Goal: Task Accomplishment & Management: Use online tool/utility

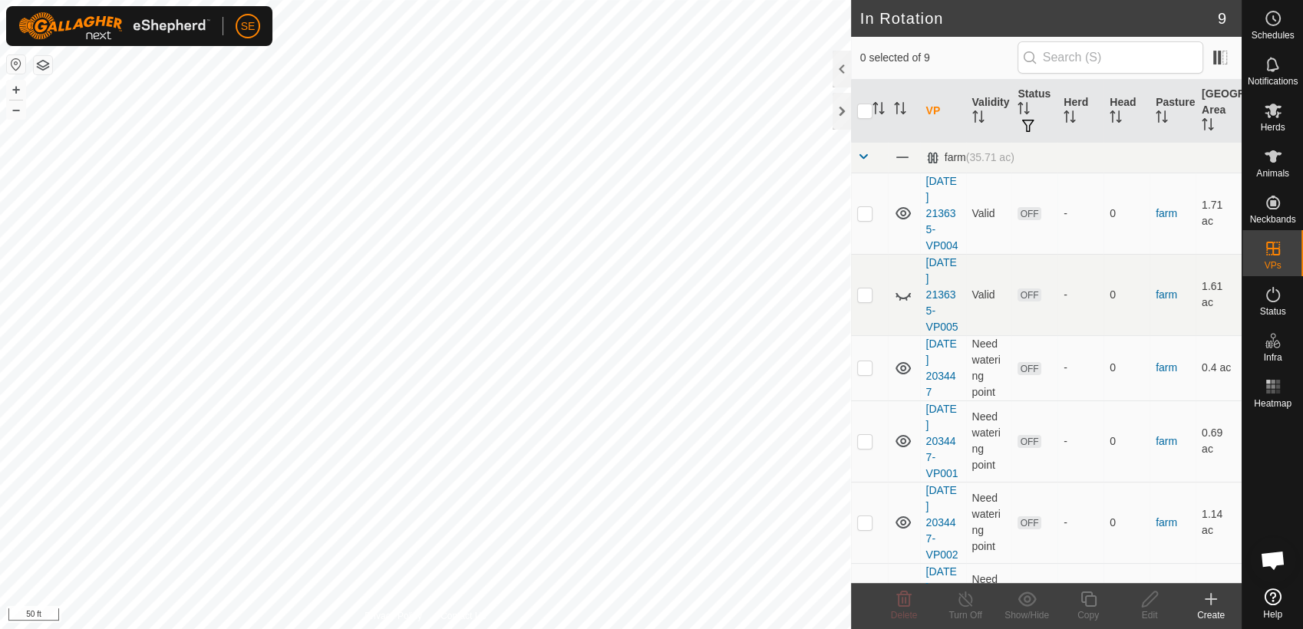
scroll to position [1230, 0]
click at [867, 492] on div "In Rotation 9 0 selected of 9 VP Validity Status Herd Head Pasture Grazing Area…" at bounding box center [621, 314] width 1242 height 629
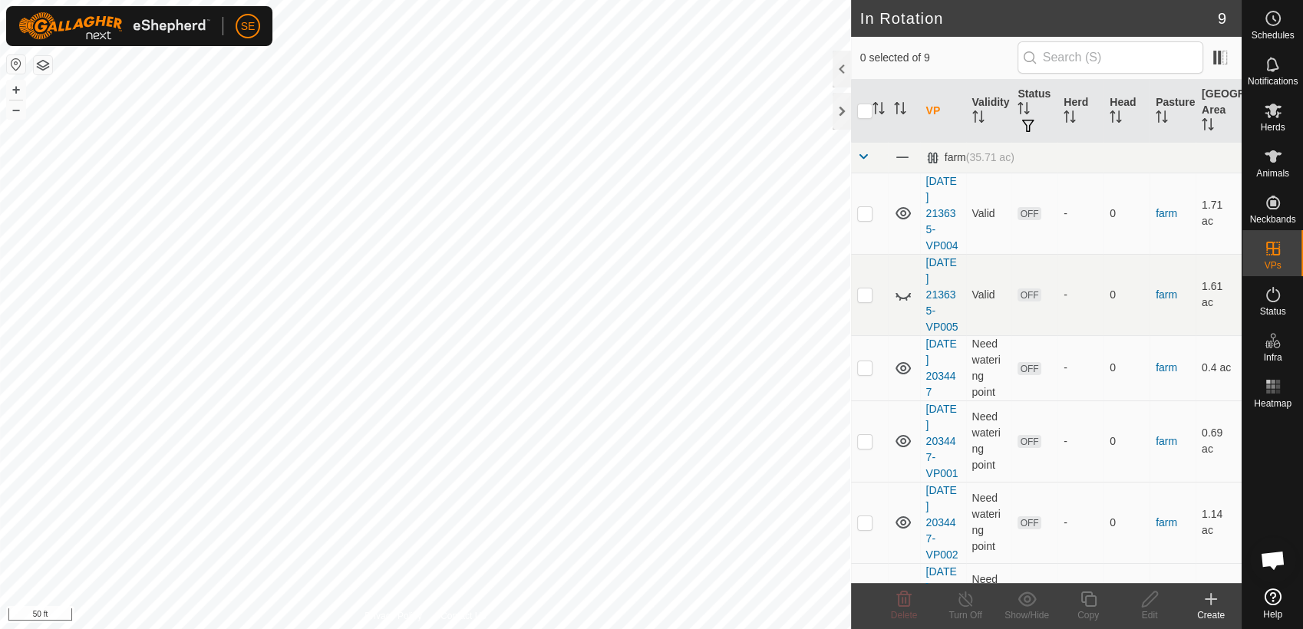
click at [589, 628] on html "SE Schedules Notifications Herds Animals Neckbands VPs Status Infra Heatmap Hel…" at bounding box center [651, 314] width 1303 height 629
click at [651, 628] on html "SE Schedules Notifications Herds Animals Neckbands VPs Status Infra Heatmap Hel…" at bounding box center [651, 314] width 1303 height 629
checkbox input "true"
click at [1087, 599] on icon at bounding box center [1088, 599] width 19 height 18
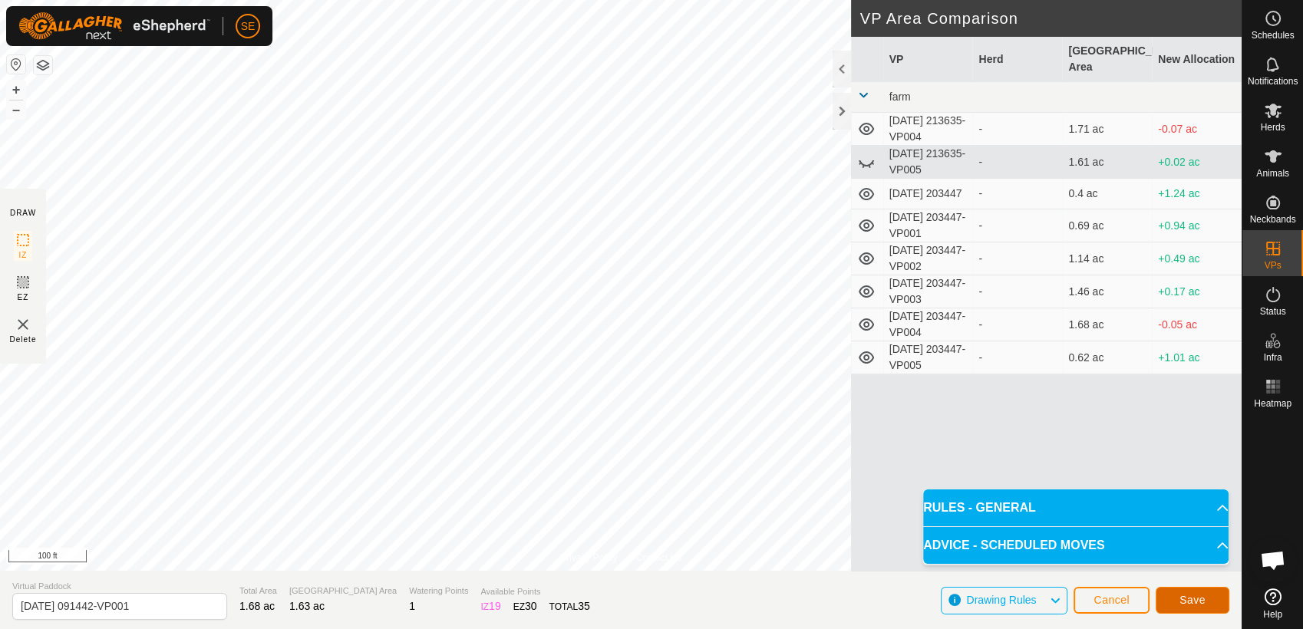
click at [1209, 598] on button "Save" at bounding box center [1193, 600] width 74 height 27
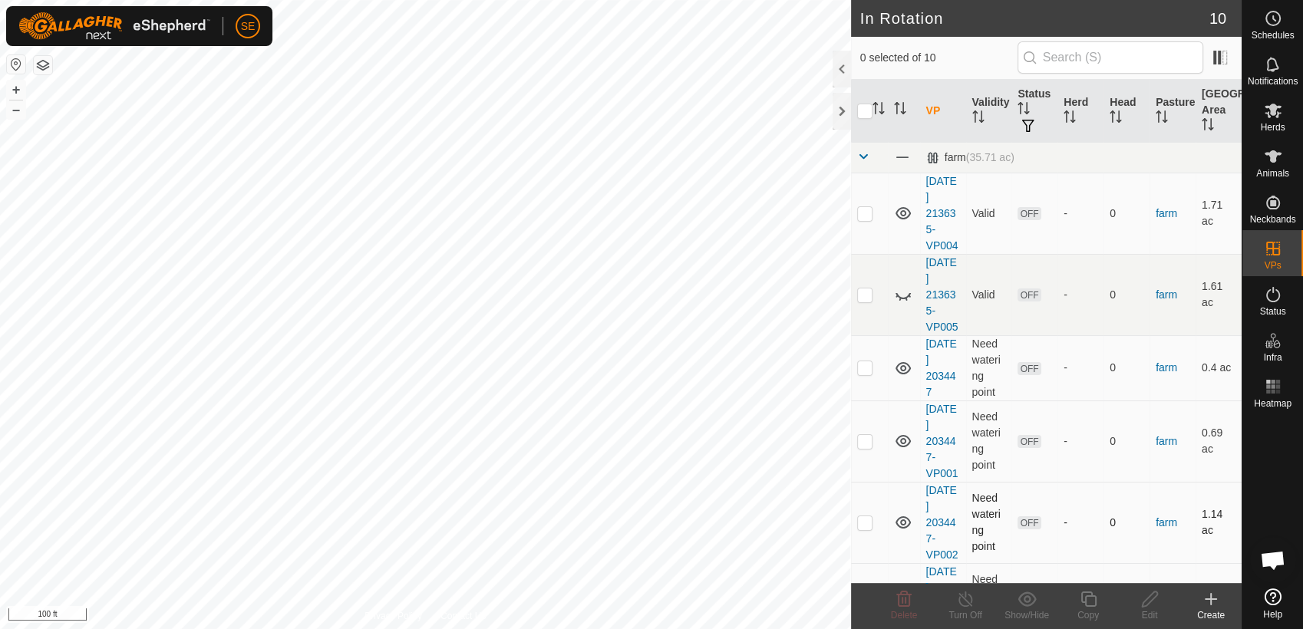
checkbox input "true"
checkbox input "false"
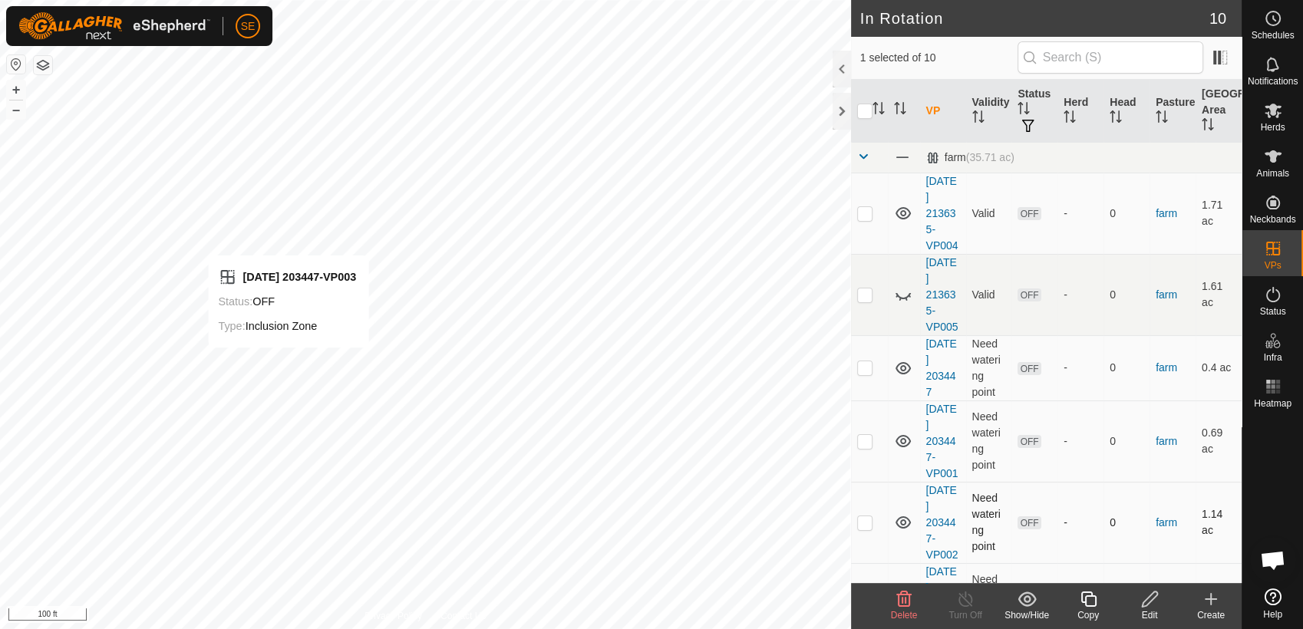
checkbox input "false"
checkbox input "true"
click at [1088, 602] on icon at bounding box center [1088, 599] width 19 height 18
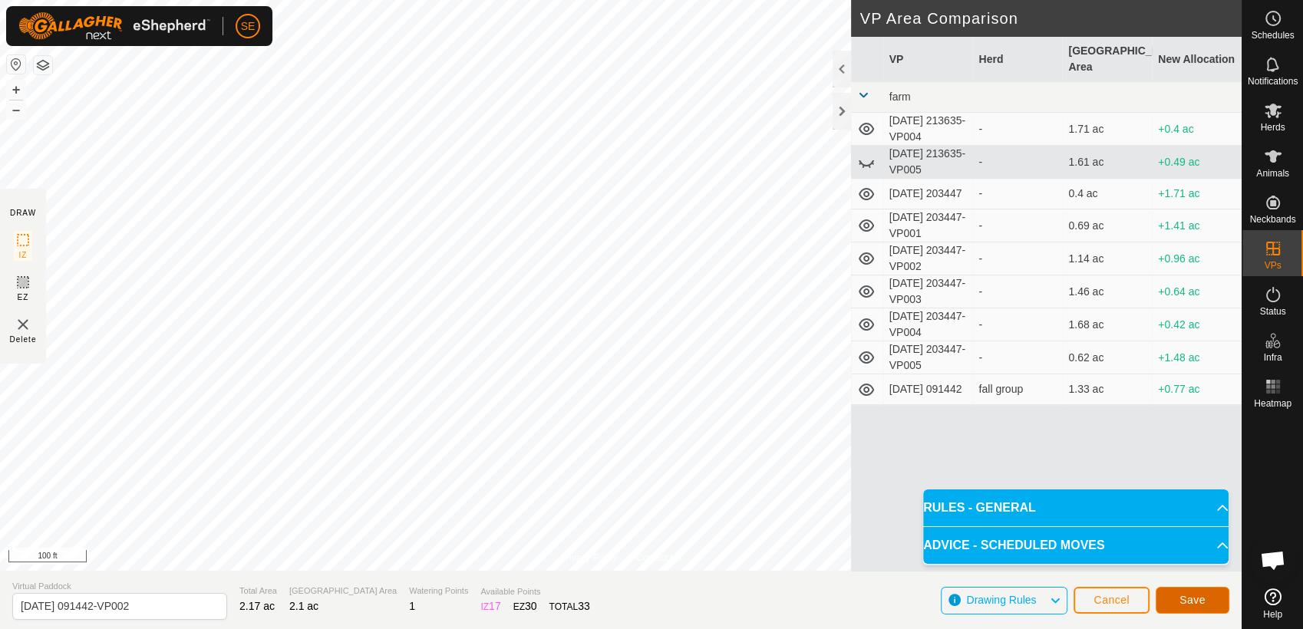
click at [1187, 607] on button "Save" at bounding box center [1193, 600] width 74 height 27
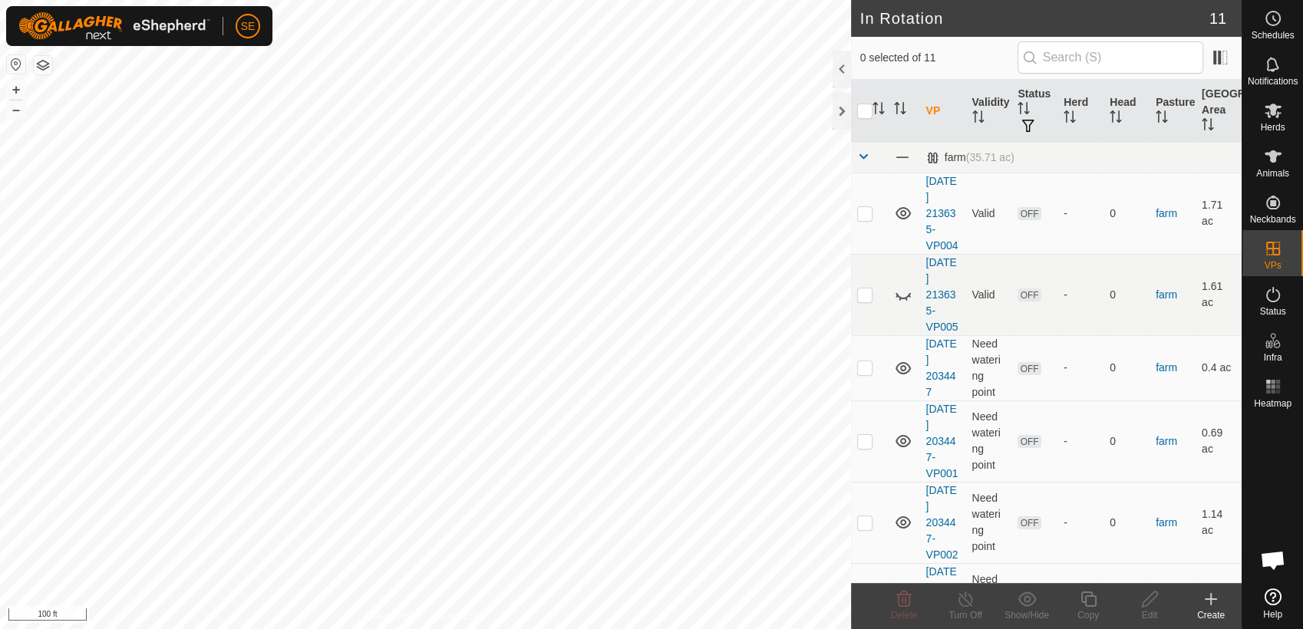
checkbox input "true"
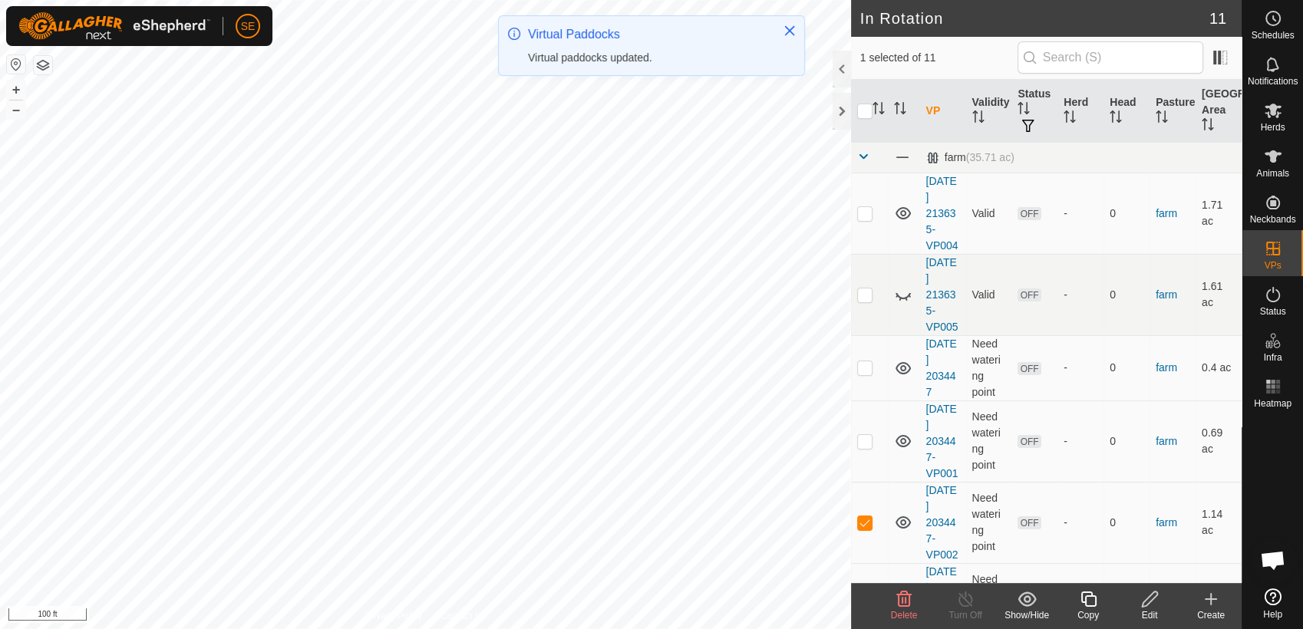
checkbox input "false"
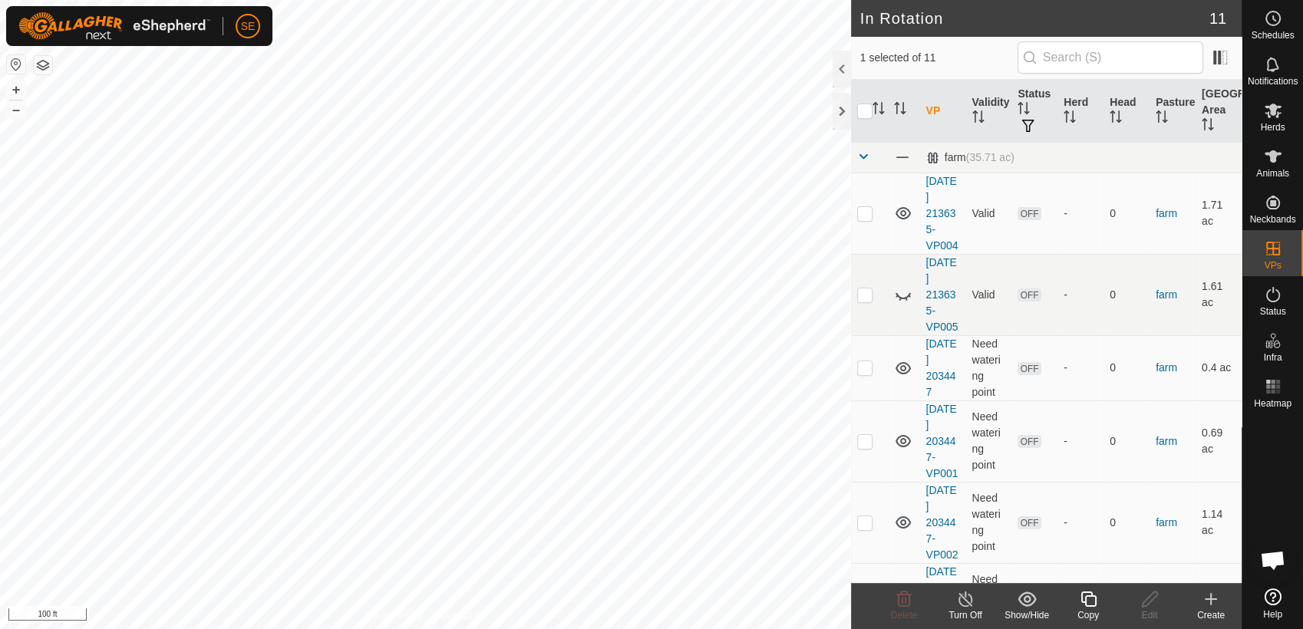
checkbox input "false"
checkbox input "true"
checkbox input "false"
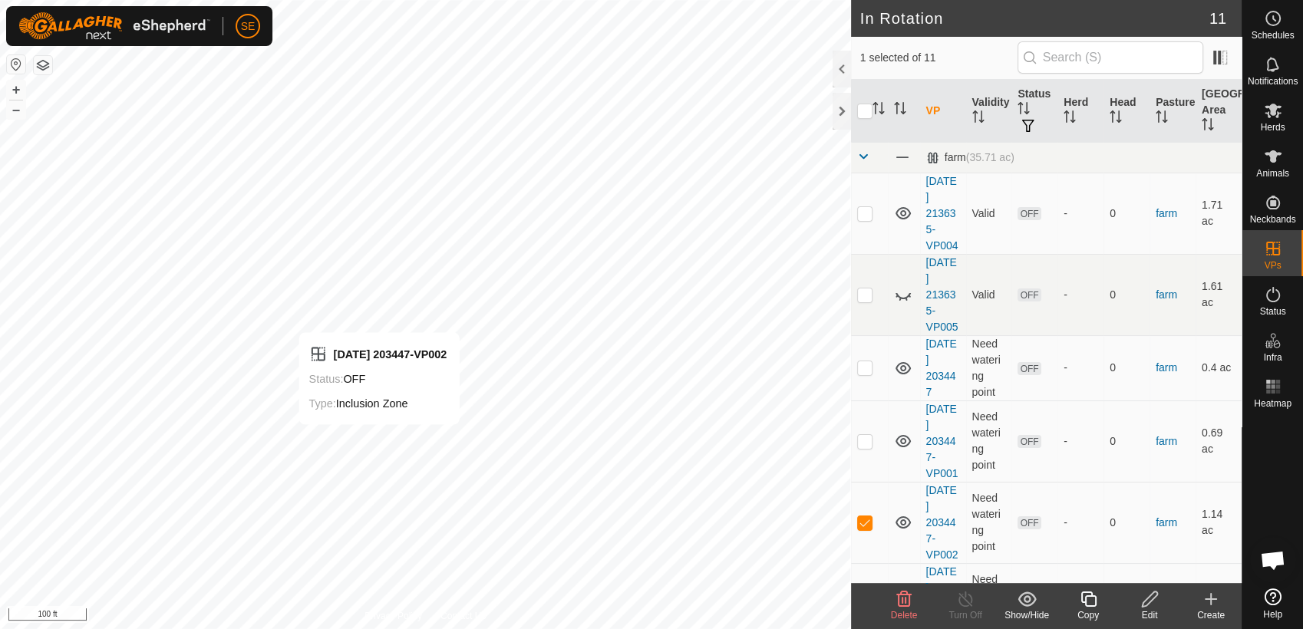
checkbox input "false"
checkbox input "true"
